Goal: Information Seeking & Learning: Learn about a topic

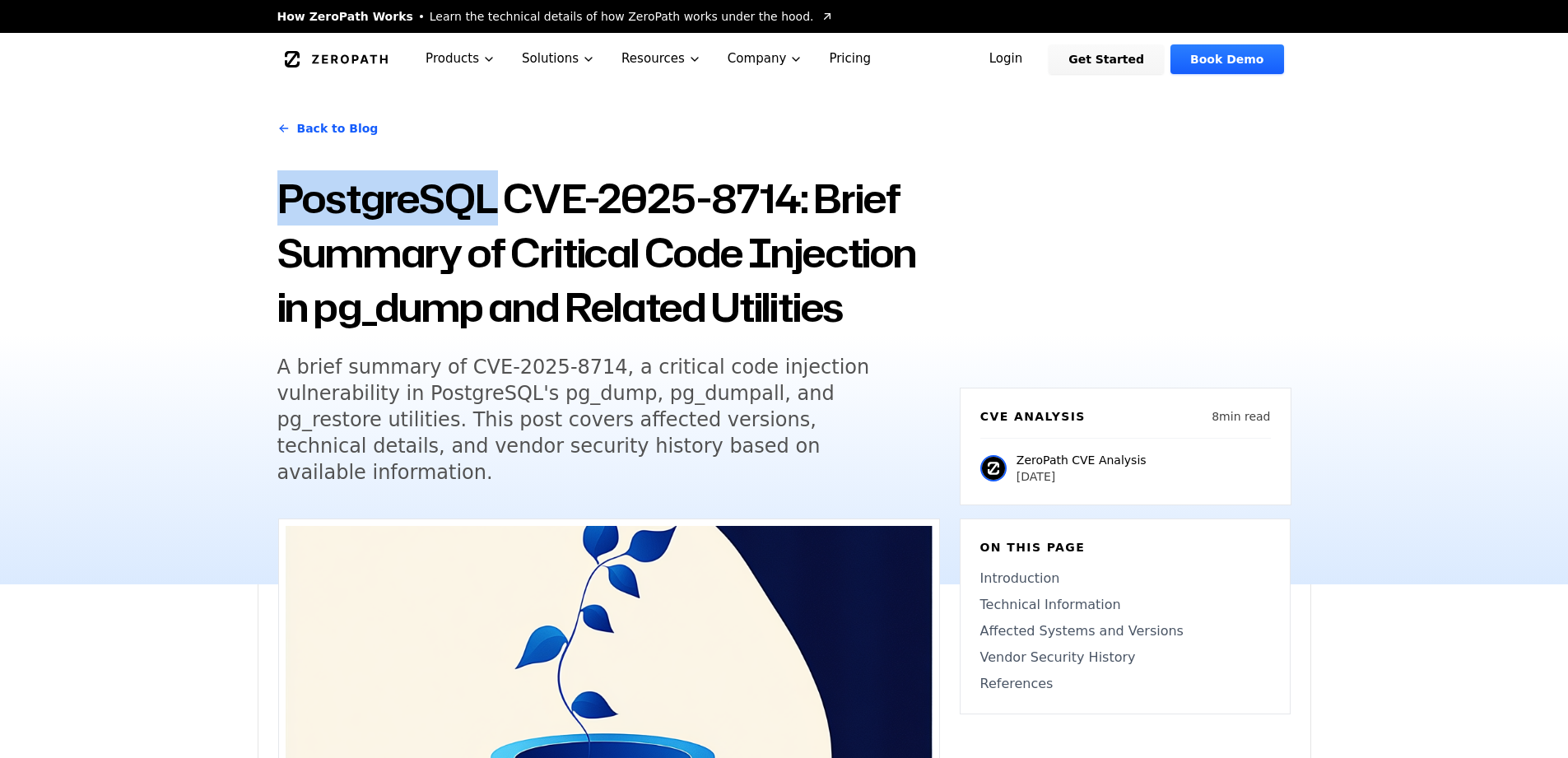
drag, startPoint x: 493, startPoint y: 212, endPoint x: 285, endPoint y: 216, distance: 208.0
click at [285, 216] on h1 "PostgreSQL CVE-2025-8714: Brief Summary of Critical Code Injection in pg_dump a…" at bounding box center [608, 252] width 663 height 163
copy h1 "PostgreSQL"
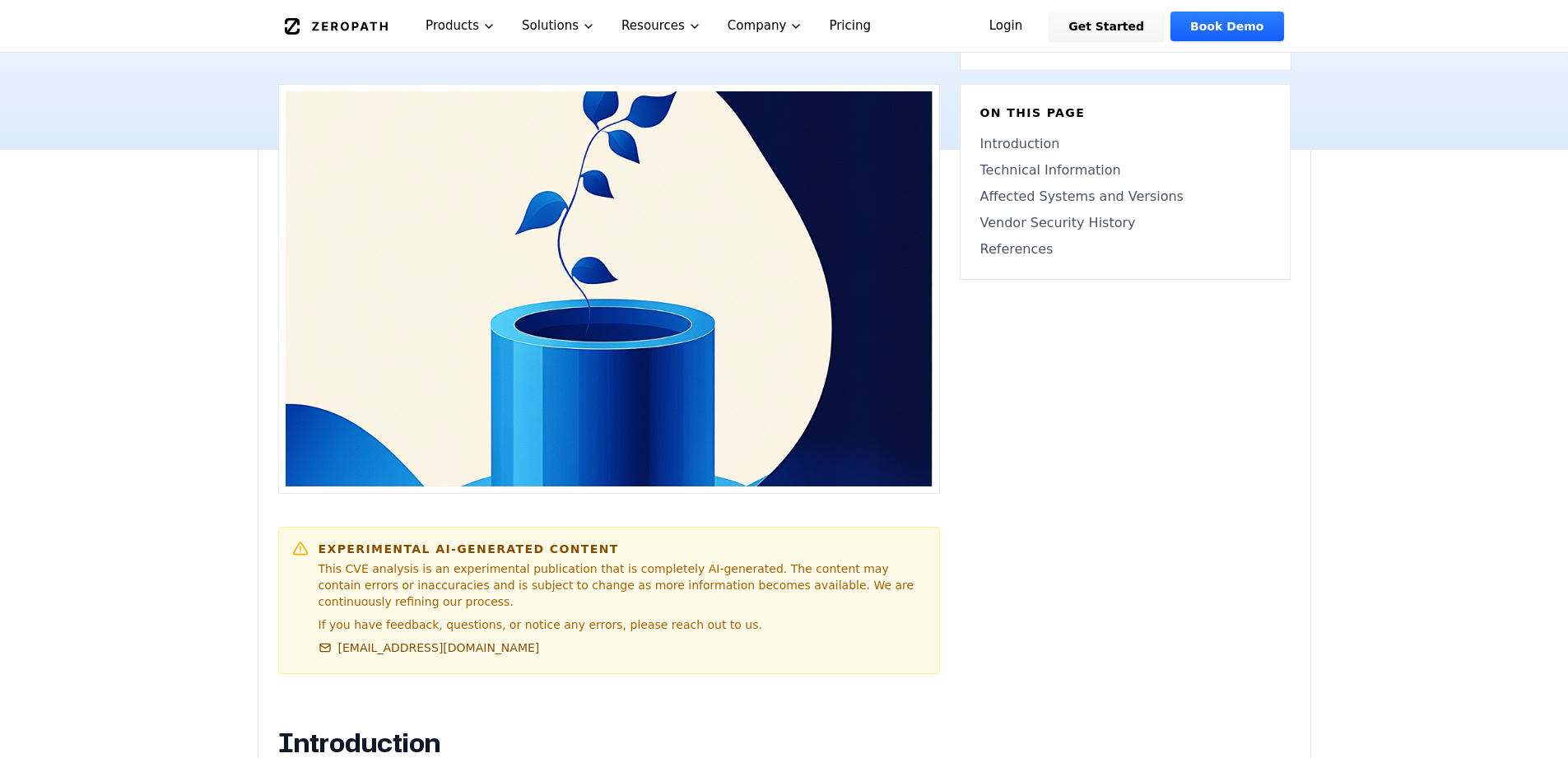
scroll to position [148, 0]
